Goal: Use online tool/utility: Utilize a website feature to perform a specific function

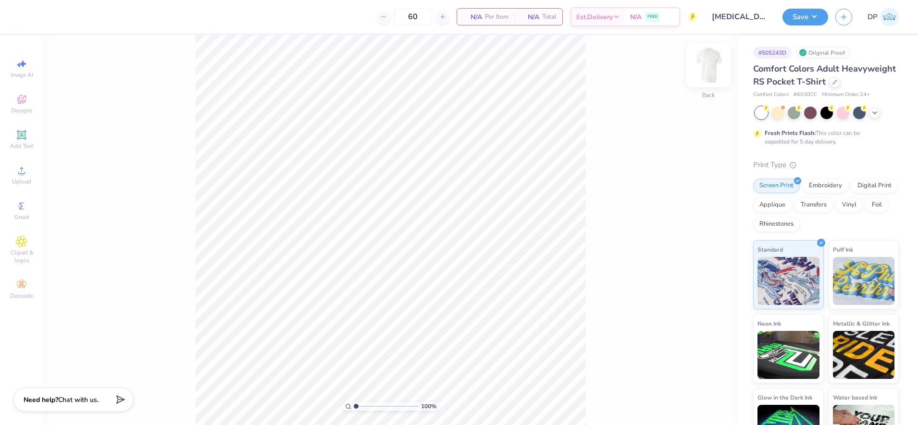
click at [714, 72] on img at bounding box center [708, 65] width 38 height 38
click at [13, 173] on div "Upload" at bounding box center [22, 175] width 34 height 28
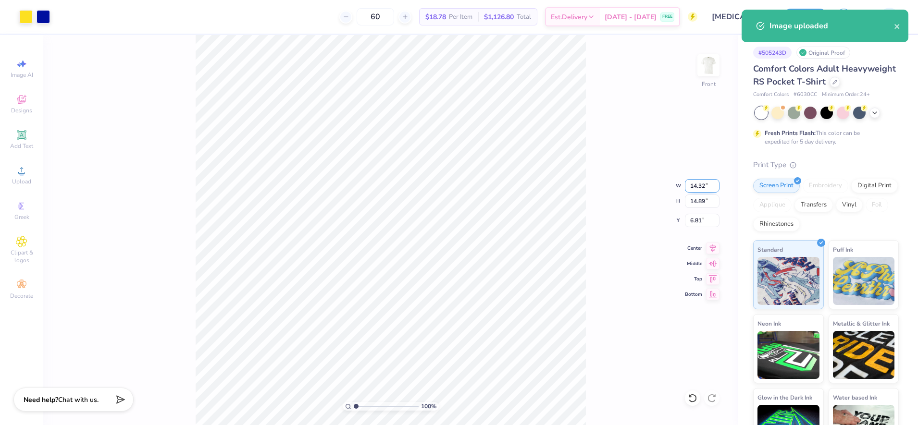
click at [693, 184] on input "14.32" at bounding box center [702, 185] width 35 height 13
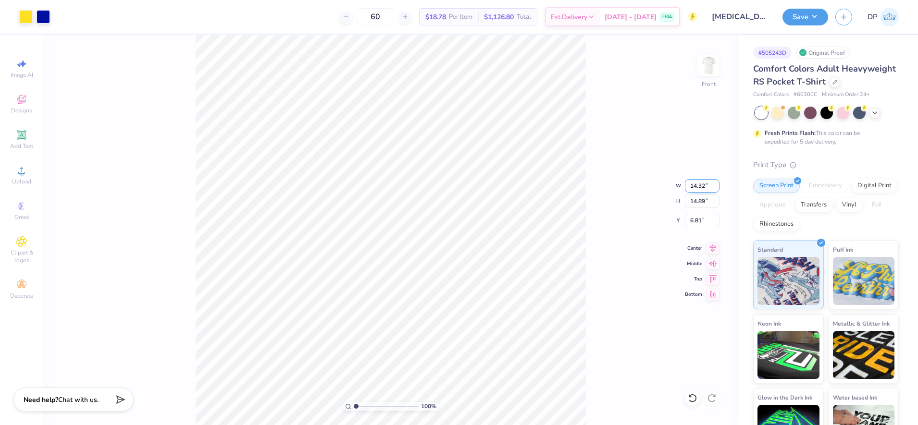
click at [693, 185] on input "14.32" at bounding box center [702, 185] width 35 height 13
click at [694, 184] on input "14.32" at bounding box center [702, 185] width 35 height 13
type input "12.50"
type input "12.99"
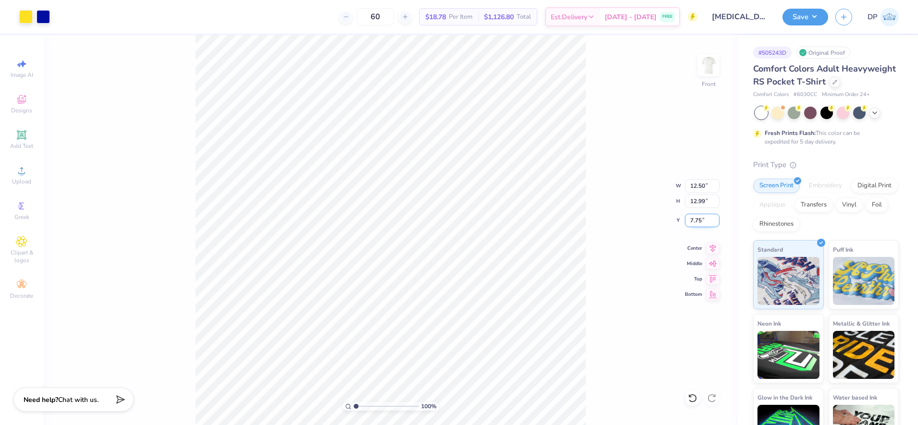
click at [698, 221] on input "7.75" at bounding box center [702, 220] width 35 height 13
type input "3.00"
click at [587, 132] on div "100 % Front W 12.50 12.50 " H 12.99 12.99 " Y 3.00 3.00 " Center Middle Top Bot…" at bounding box center [390, 230] width 694 height 390
click at [44, 23] on div at bounding box center [43, 15] width 13 height 13
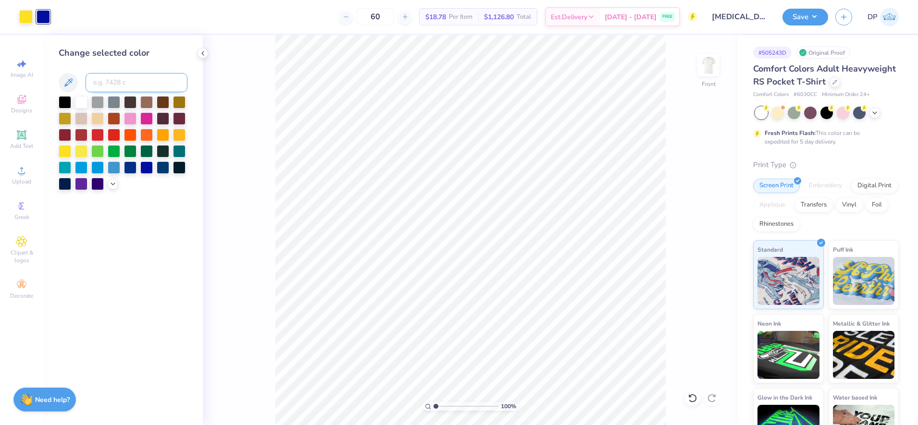
click at [123, 85] on input at bounding box center [137, 82] width 102 height 19
type input "285"
click at [713, 64] on img at bounding box center [708, 65] width 38 height 38
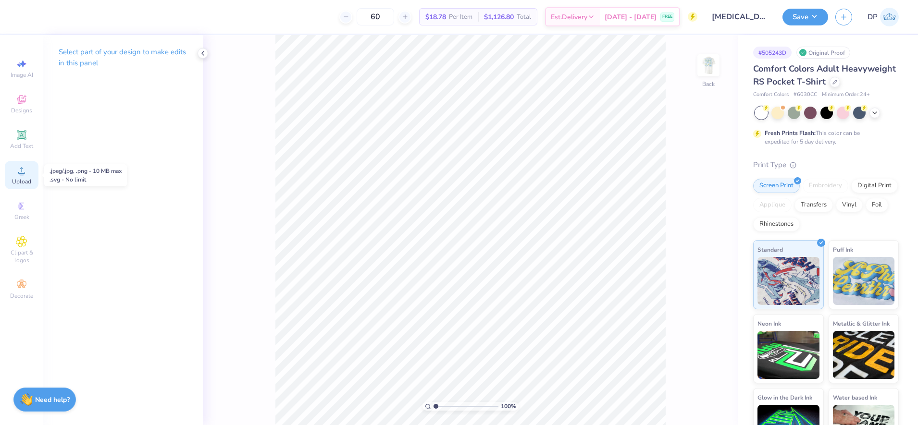
click at [31, 176] on div "Upload" at bounding box center [22, 175] width 34 height 28
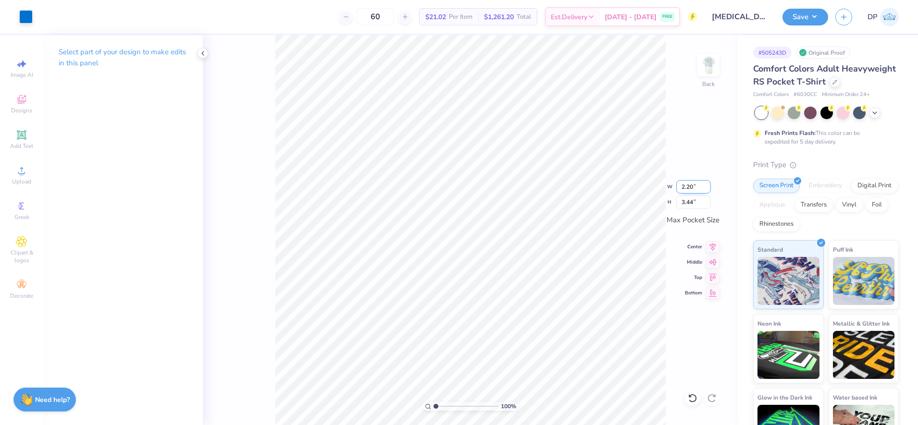
click at [685, 189] on input "2.20" at bounding box center [693, 186] width 35 height 13
type input "2.00"
type input "3.13"
click at [717, 50] on img at bounding box center [708, 65] width 38 height 38
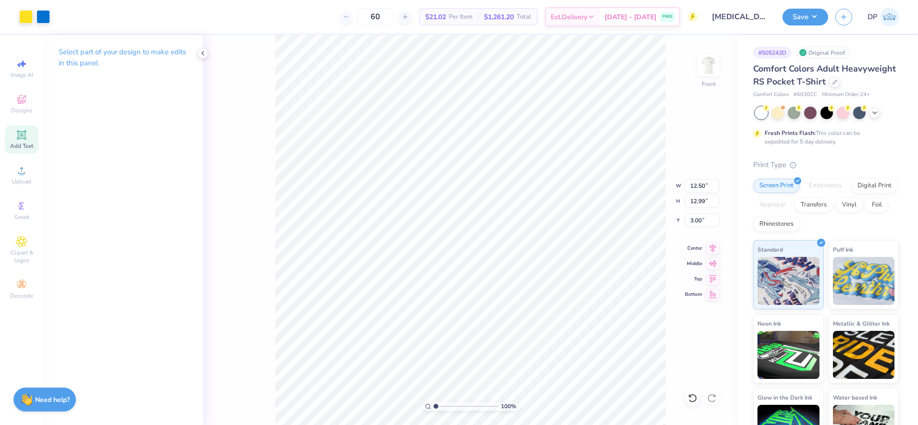
click at [21, 145] on span "Add Text" at bounding box center [21, 146] width 23 height 8
type input "6.03"
type input "1.75"
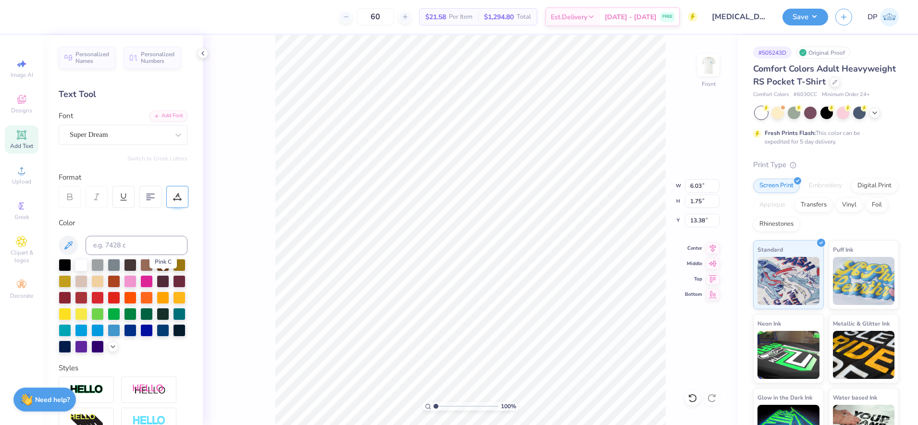
drag, startPoint x: 166, startPoint y: 280, endPoint x: 181, endPoint y: 194, distance: 87.2
click at [153, 279] on div at bounding box center [146, 281] width 12 height 12
click at [170, 112] on div "Add Font" at bounding box center [168, 115] width 38 height 11
type input "19.92"
type input "2.56"
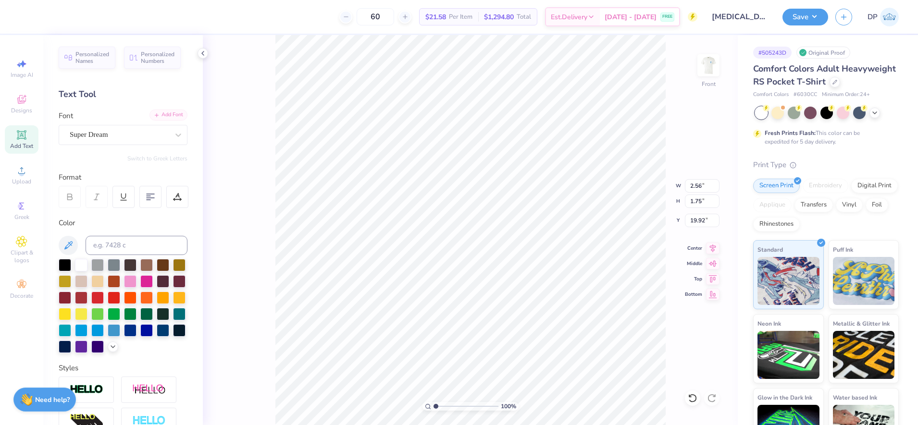
type input "0.74"
type textarea "100th Graduating Class"
click at [159, 114] on div "Add Font" at bounding box center [168, 115] width 38 height 11
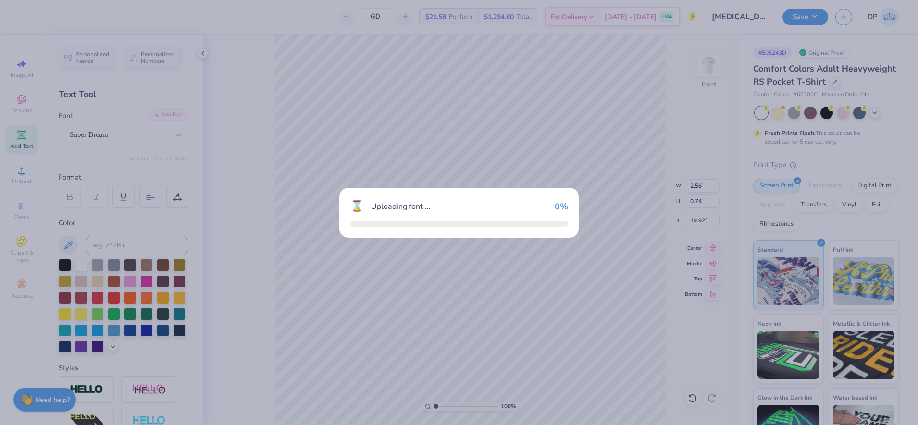
type input "11.60"
type input "0.92"
type input "19.83"
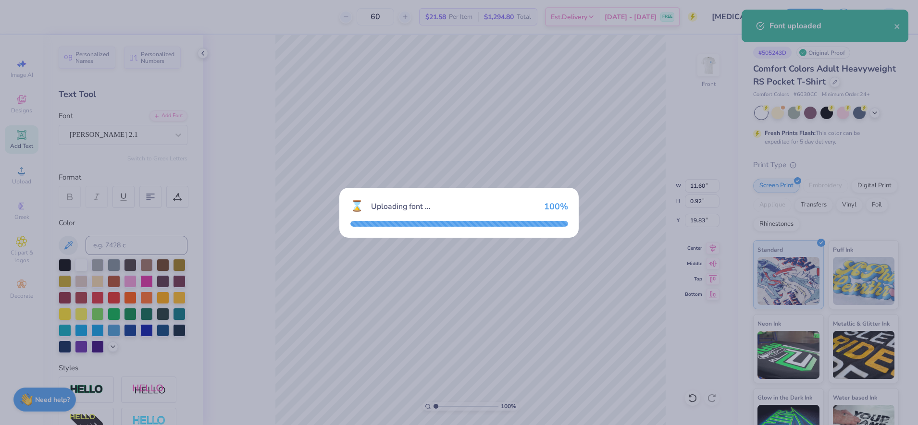
type input "11.94"
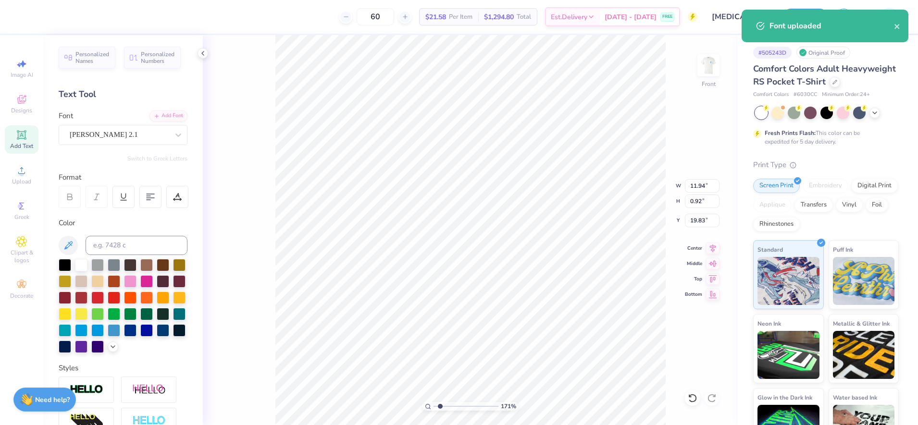
type input "1.71"
click at [440, 406] on input "range" at bounding box center [465, 406] width 65 height 9
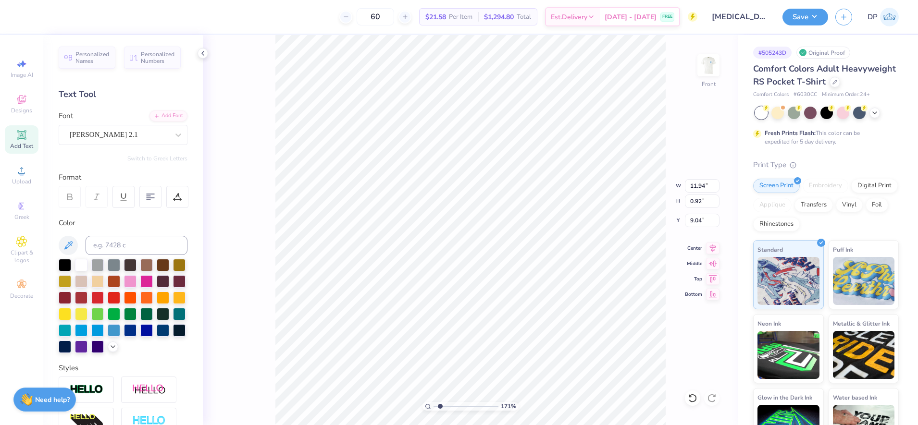
type input "3.00"
type input "11.97"
click at [479, 321] on li "Ungroup" at bounding box center [487, 323] width 75 height 19
click at [476, 302] on li "Group" at bounding box center [487, 305] width 75 height 19
type input "11.97"
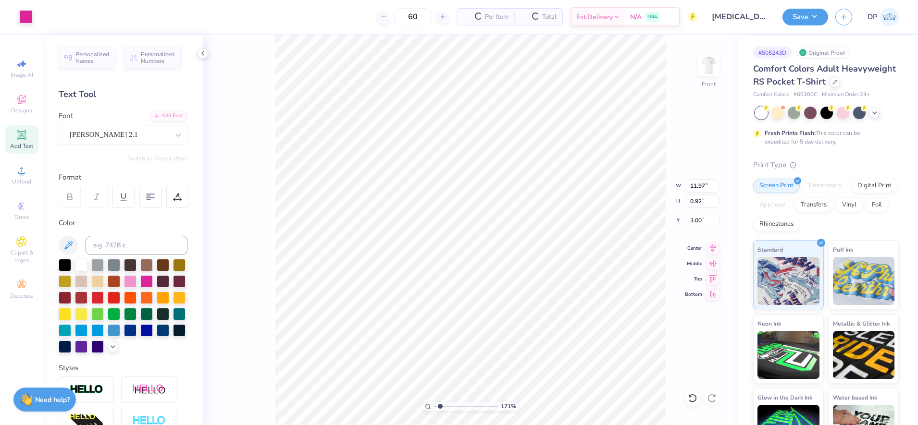
type input "0.92"
type input "3.00"
click at [154, 248] on input at bounding box center [137, 245] width 102 height 19
type input "285"
drag, startPoint x: 444, startPoint y: 405, endPoint x: 433, endPoint y: 408, distance: 11.4
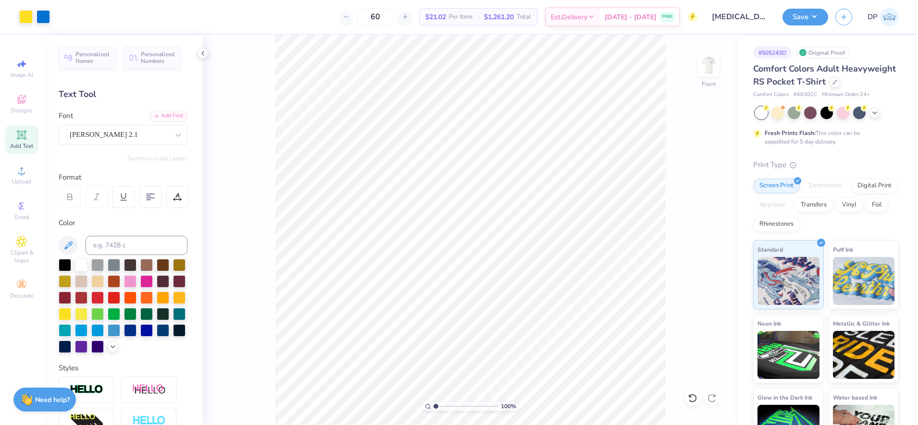
type input "1"
click at [433, 408] on input "range" at bounding box center [465, 406] width 65 height 9
click at [705, 71] on img at bounding box center [708, 65] width 38 height 38
click at [808, 16] on button "Save" at bounding box center [805, 15] width 46 height 17
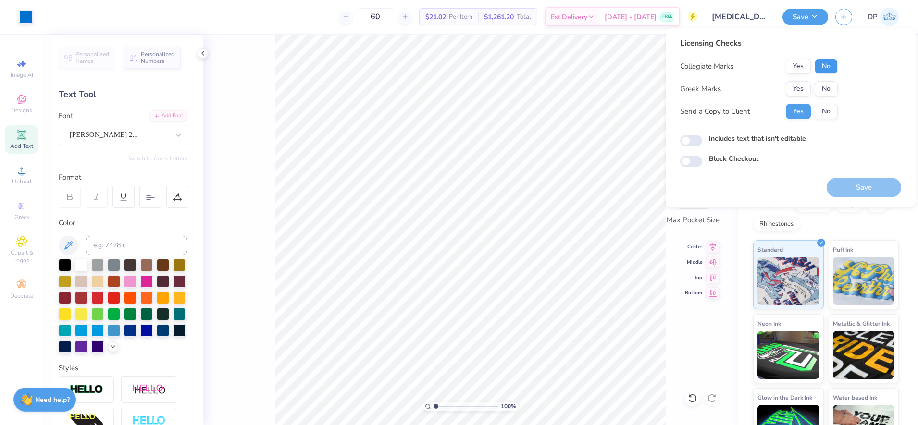
click at [830, 71] on button "No" at bounding box center [826, 66] width 23 height 15
click at [831, 85] on button "No" at bounding box center [826, 88] width 23 height 15
click at [796, 141] on label "Includes text that isn't editable" at bounding box center [757, 139] width 97 height 10
click at [702, 141] on input "Includes text that isn't editable" at bounding box center [691, 141] width 22 height 12
checkbox input "true"
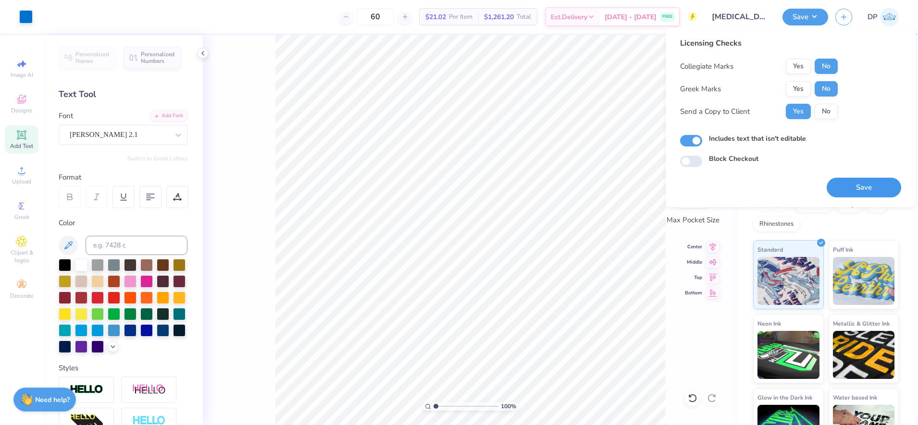
click at [850, 191] on button "Save" at bounding box center [864, 188] width 74 height 20
